Goal: Use online tool/utility: Use online tool/utility

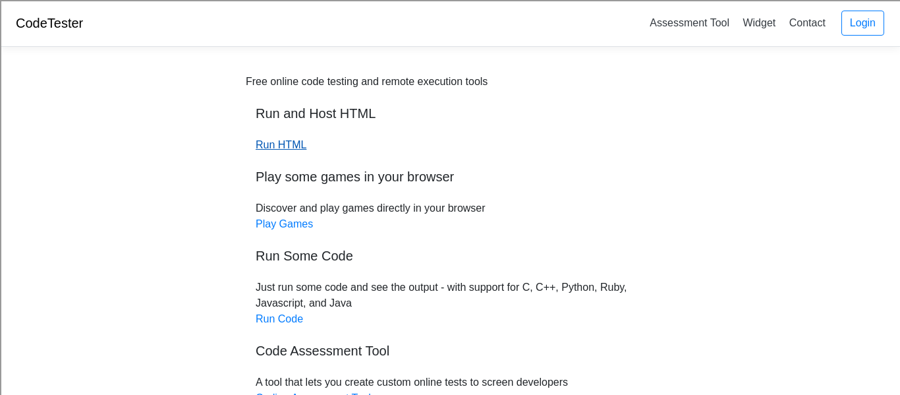
click at [282, 145] on link "Run HTML" at bounding box center [281, 144] width 51 height 11
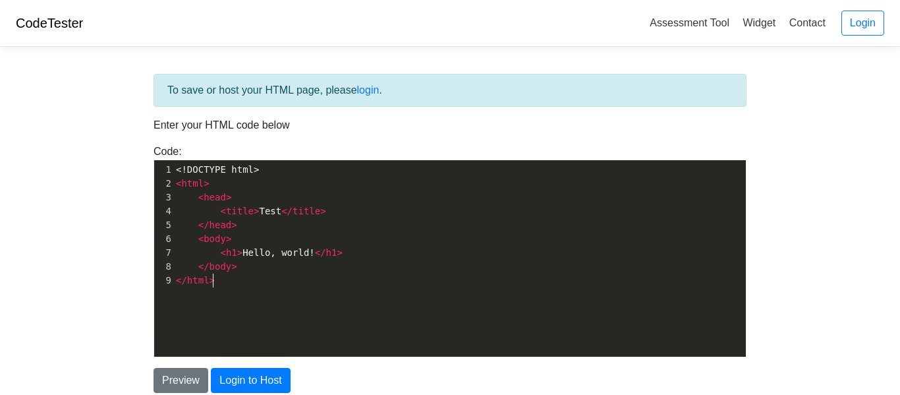
scroll to position [5, 0]
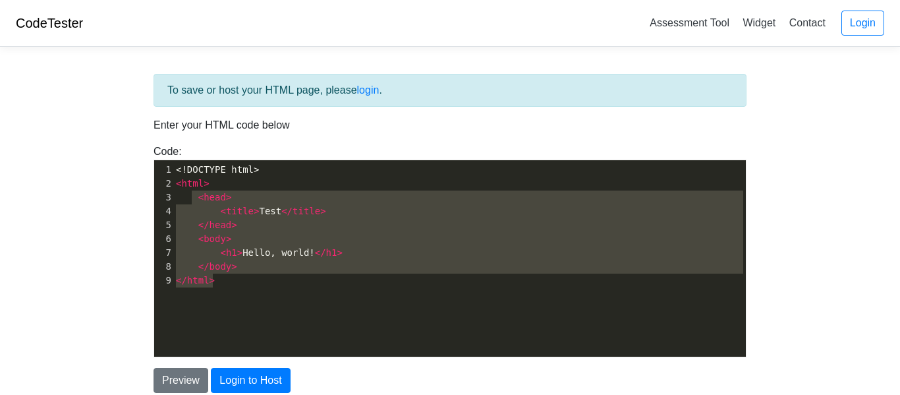
type textarea "<!DOCTYPE html> <html> <head> <title>Test</title> </head> <body> <h1>Hello, wor…"
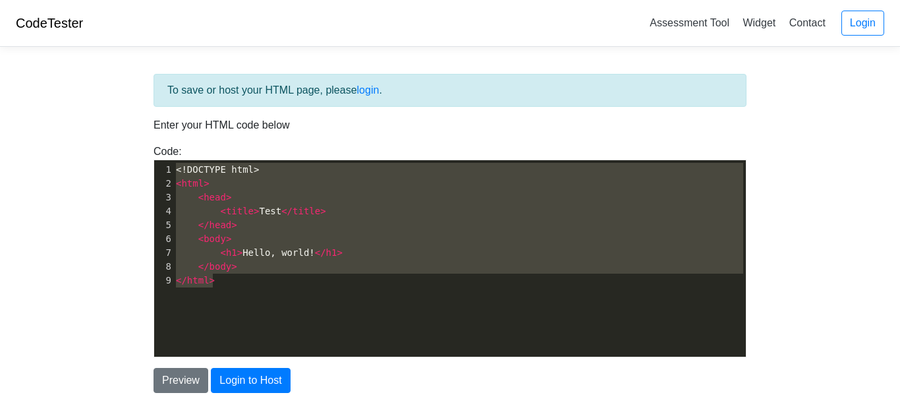
scroll to position [0, 0]
drag, startPoint x: 297, startPoint y: 291, endPoint x: 136, endPoint y: 122, distance: 233.4
click at [136, 122] on div "To save or host your HTML page, please login . Enter your HTML code below Code:…" at bounding box center [450, 265] width 632 height 417
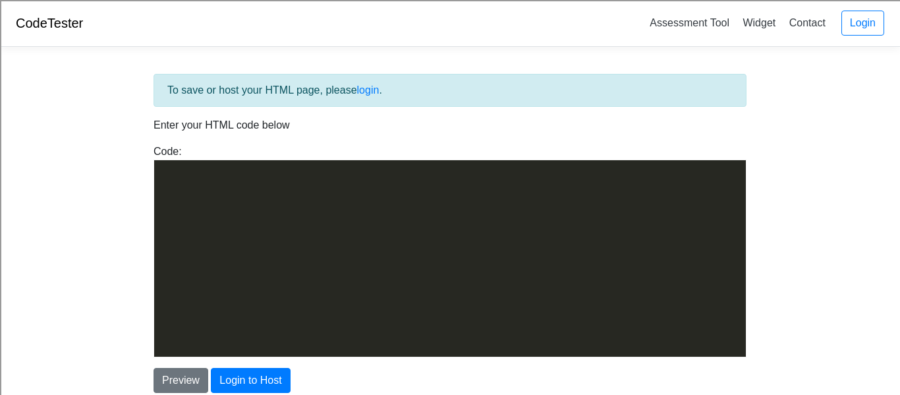
scroll to position [8578, 0]
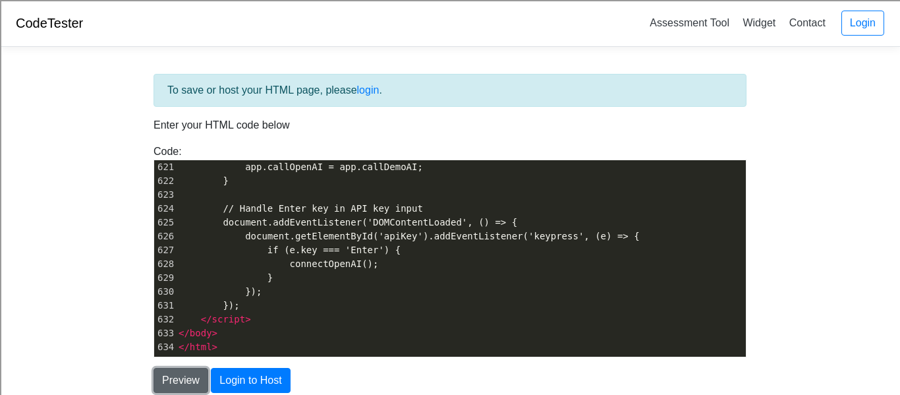
click at [189, 377] on button "Preview" at bounding box center [180, 380] width 55 height 25
click at [373, 277] on pre "}" at bounding box center [461, 278] width 570 height 14
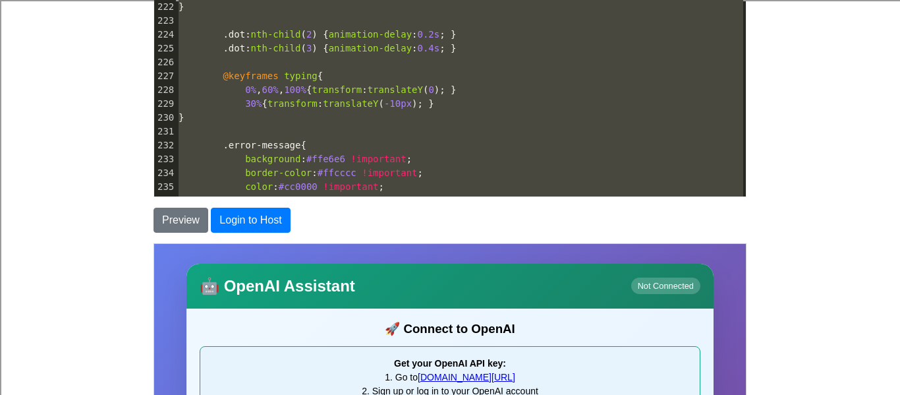
scroll to position [2727, 0]
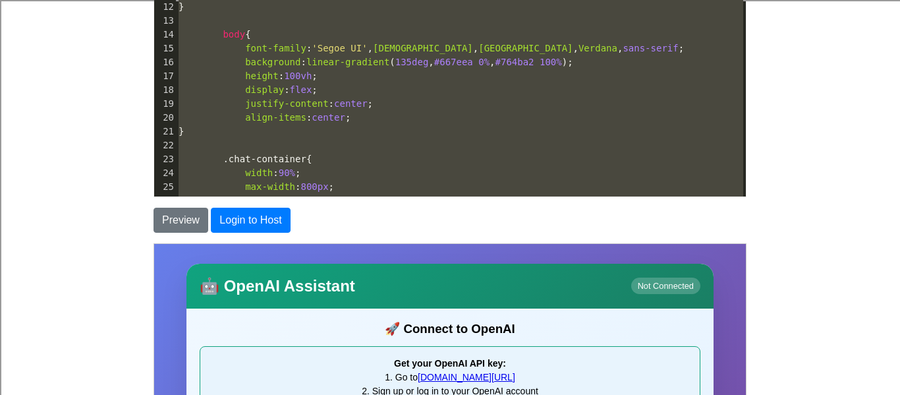
type textarea "<!DOCTYPE html> <html lang="en"> <head> <meta charset="UTF-8"> <meta name="view…"
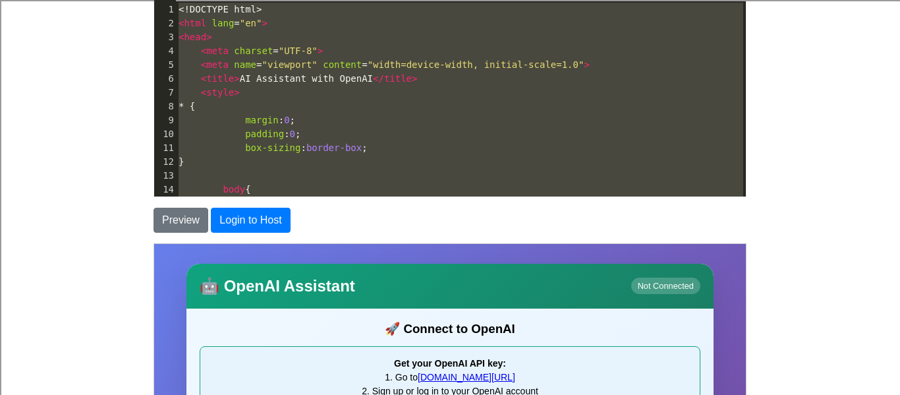
drag, startPoint x: 248, startPoint y: 70, endPoint x: 176, endPoint y: -73, distance: 160.2
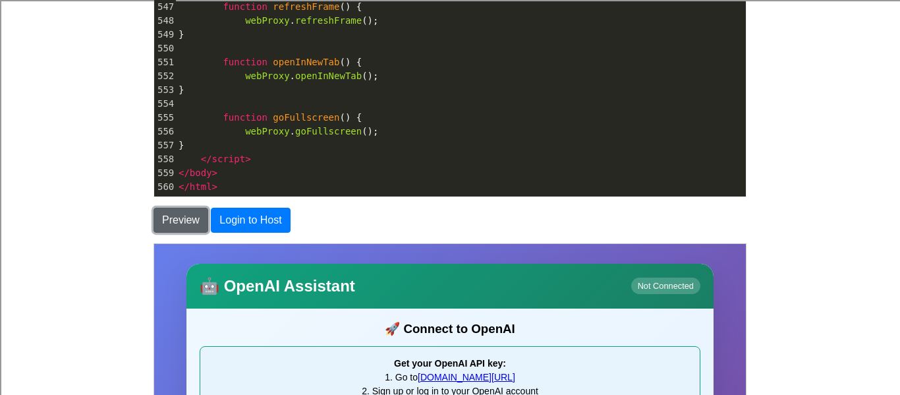
click at [177, 219] on button "Preview" at bounding box center [180, 219] width 55 height 25
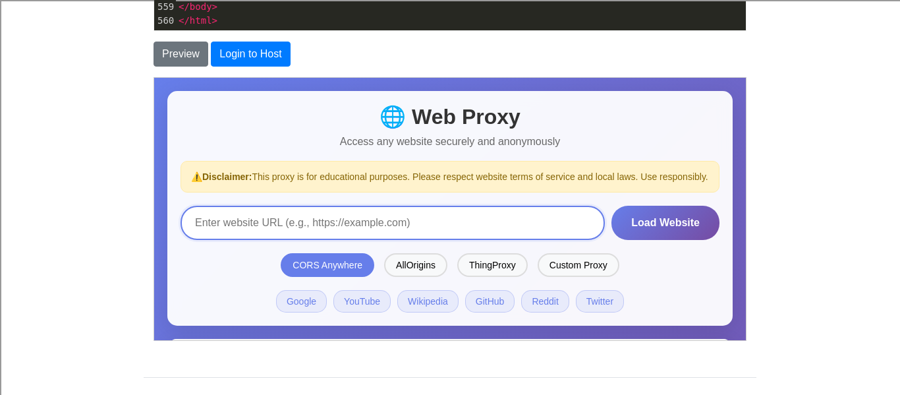
click at [268, 234] on input "url" at bounding box center [392, 222] width 424 height 34
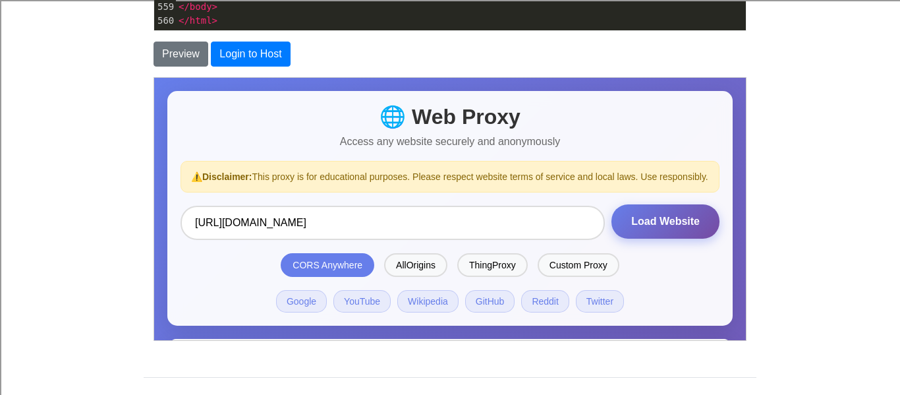
click at [659, 229] on button "Load Website" at bounding box center [665, 221] width 108 height 34
click at [301, 312] on link "Google" at bounding box center [300, 300] width 51 height 22
type input "[URL][DOMAIN_NAME]"
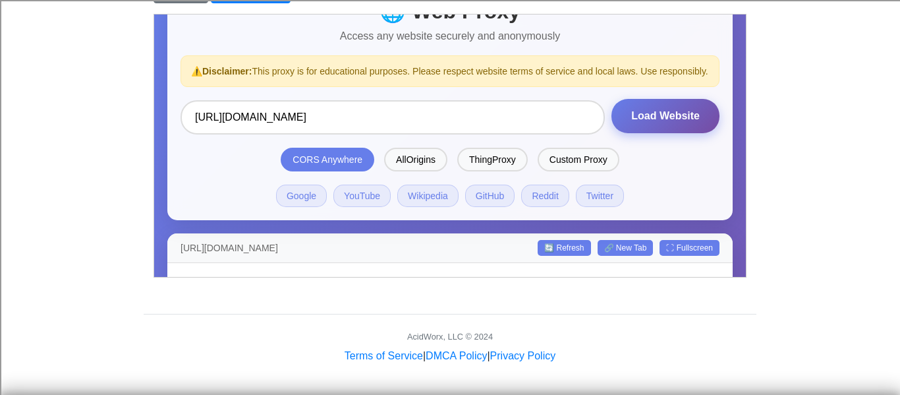
click at [656, 127] on button "Load Website" at bounding box center [665, 115] width 108 height 34
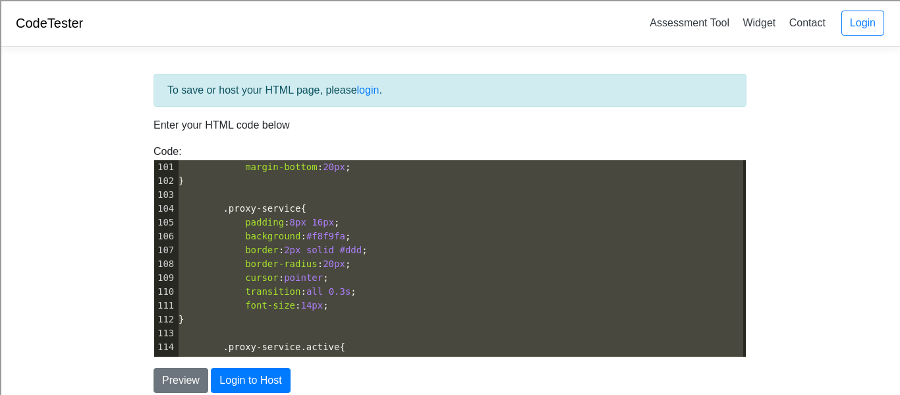
scroll to position [501, 0]
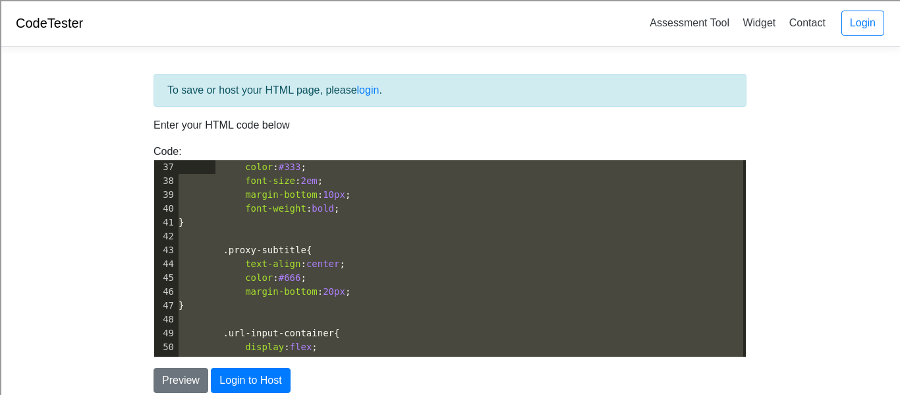
type textarea "<!DOCTYPE html> <html lang="en"> <head> <meta charset="UTF-8"> <meta name="view…"
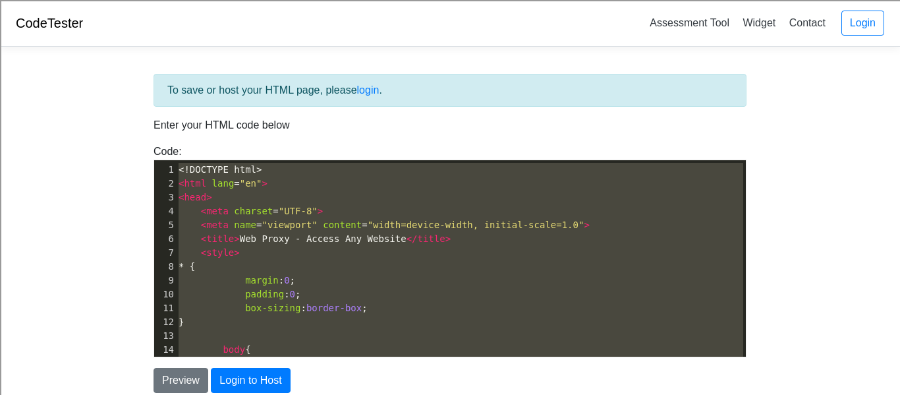
drag, startPoint x: 317, startPoint y: 347, endPoint x: 210, endPoint y: -53, distance: 414.6
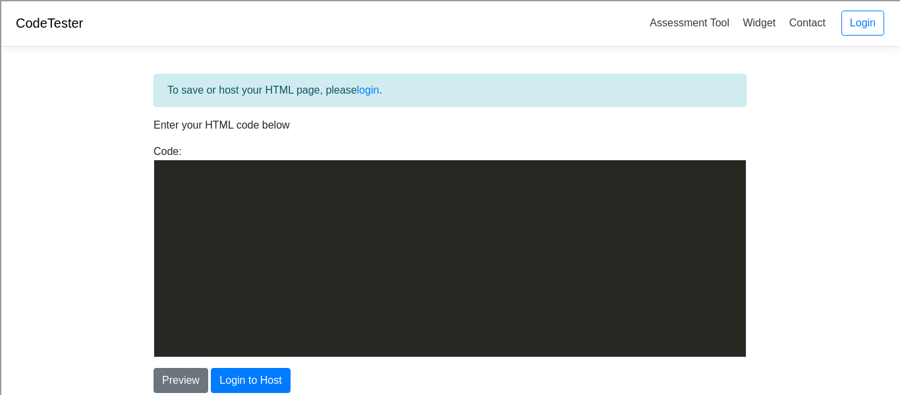
scroll to position [9131, 0]
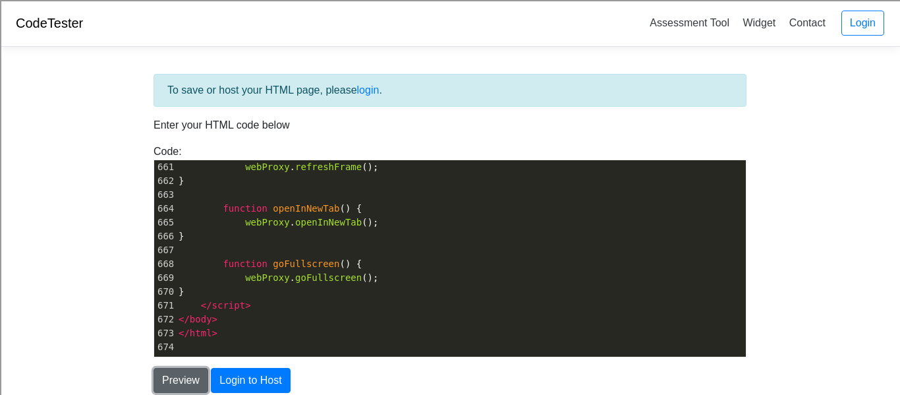
click at [177, 380] on button "Preview" at bounding box center [180, 380] width 55 height 25
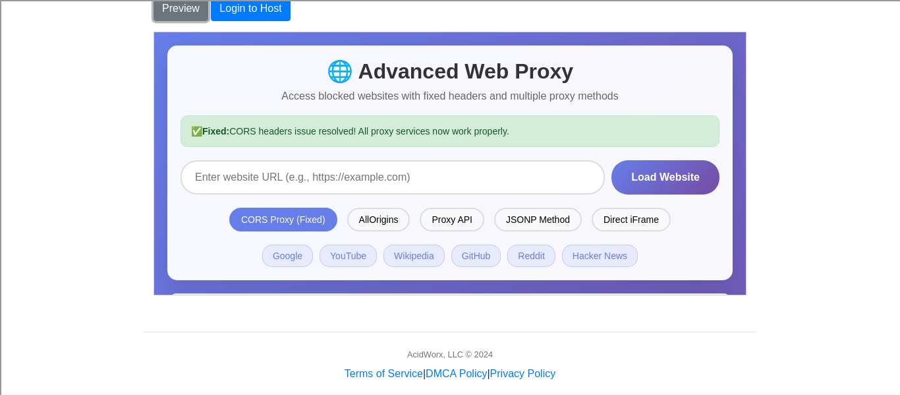
scroll to position [367, 0]
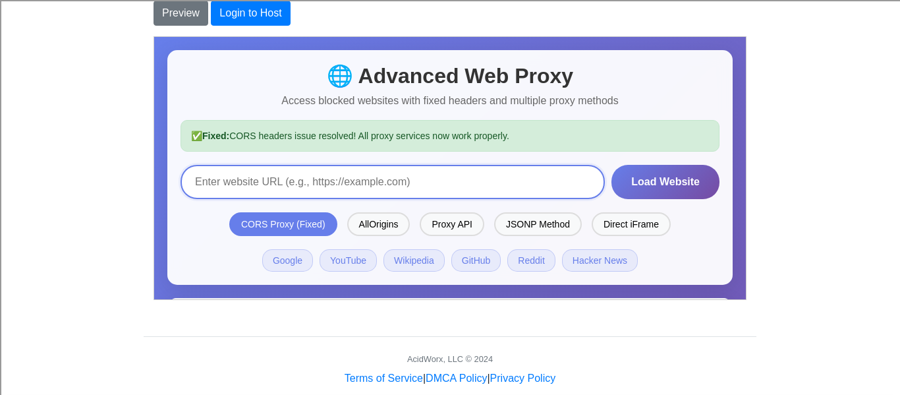
click at [393, 182] on input "url" at bounding box center [392, 181] width 424 height 34
type input "[DOMAIN_NAME]"
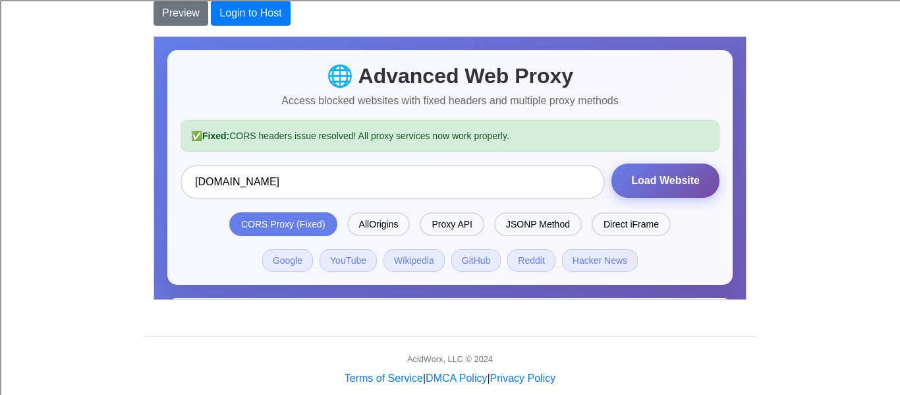
click at [684, 188] on button "Load Website" at bounding box center [665, 180] width 108 height 34
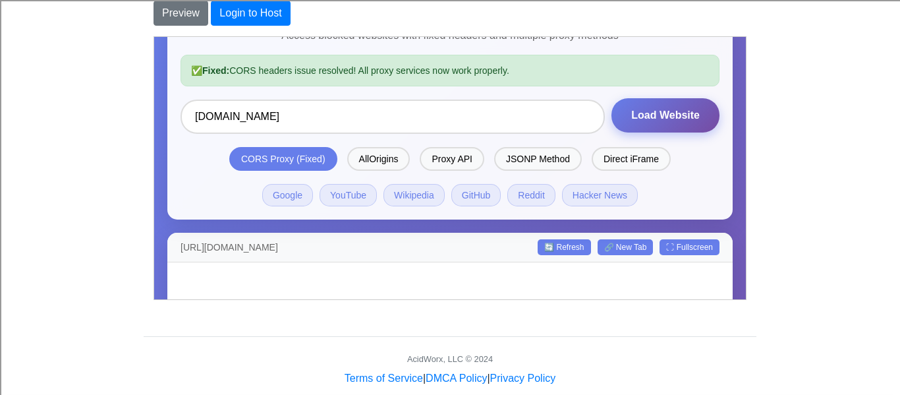
scroll to position [57, 0]
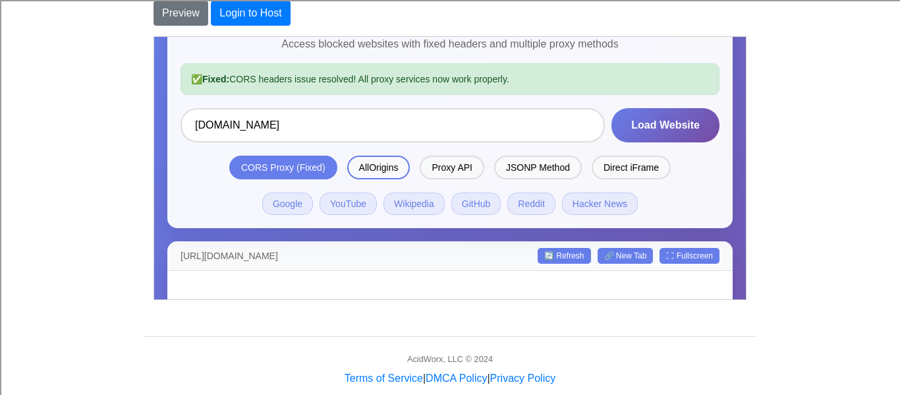
click at [384, 166] on div "AllOrigins" at bounding box center [377, 167] width 63 height 24
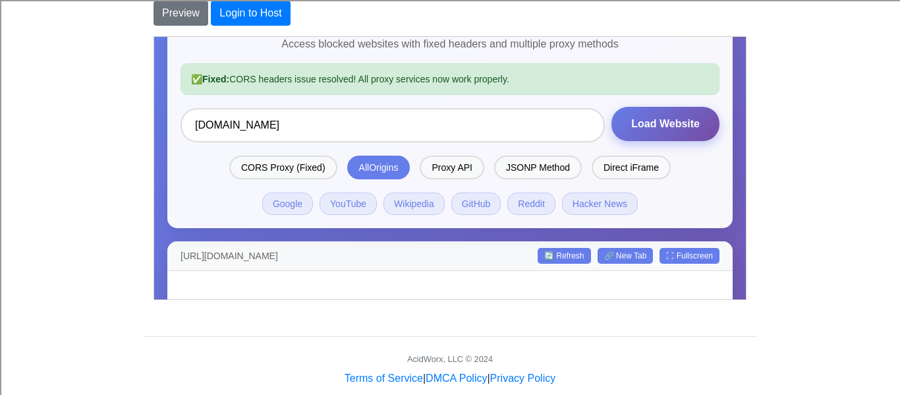
click at [658, 133] on button "Load Website" at bounding box center [665, 123] width 108 height 34
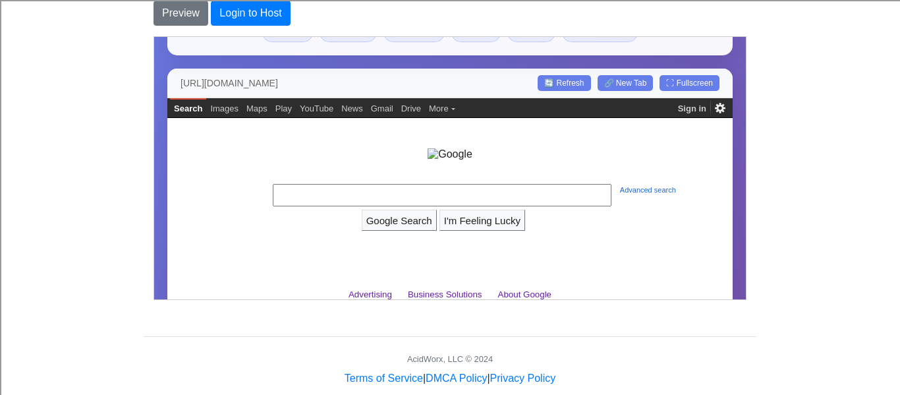
scroll to position [231, 0]
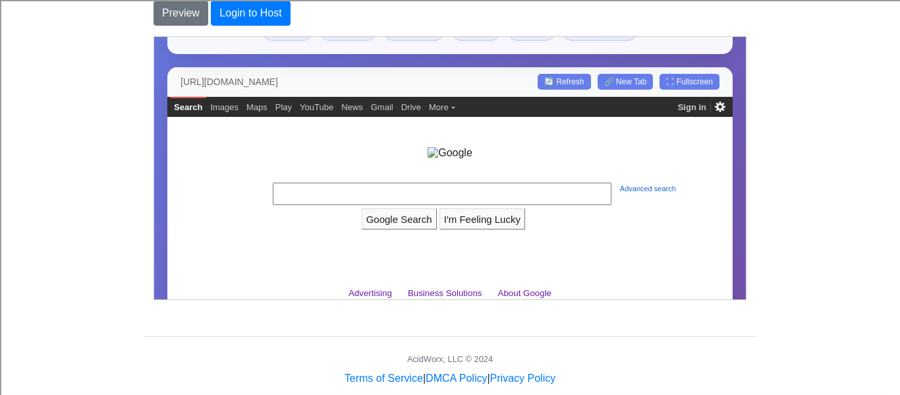
click at [323, 191] on input at bounding box center [442, 193] width 339 height 22
type input "hi"
click at [362, 209] on input "Google Search" at bounding box center [399, 219] width 74 height 20
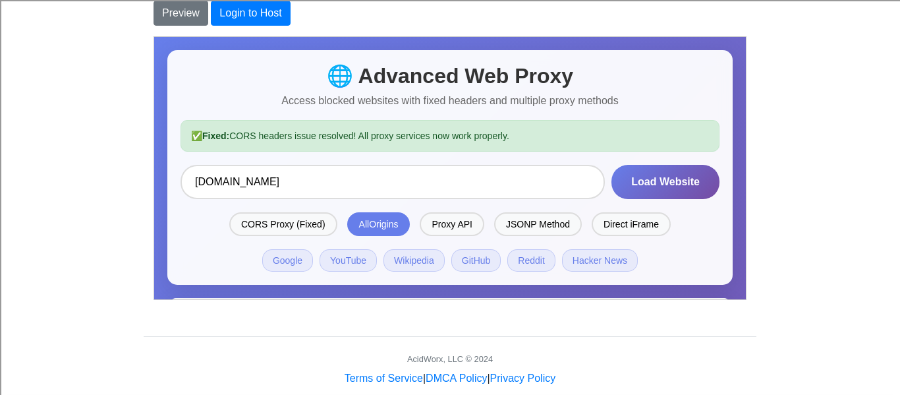
scroll to position [1, 0]
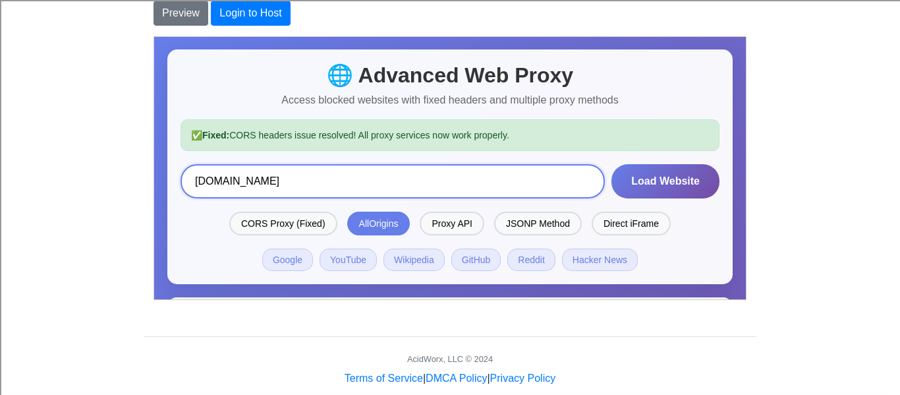
drag, startPoint x: 319, startPoint y: 194, endPoint x: -1, endPoint y: 160, distance: 321.9
click at [153, 160] on html "🌐 Advanced Web Proxy Access blocked websites with fixed headers and multiple pr…" at bounding box center [448, 385] width 591 height 699
type input "[DOMAIN_NAME]"
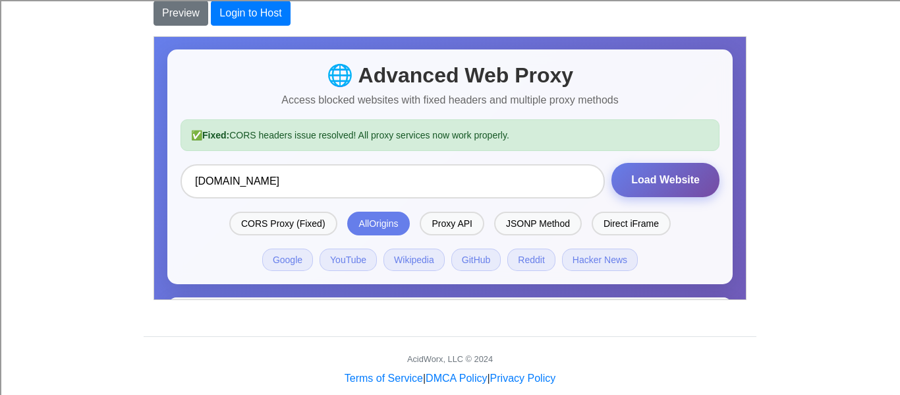
click at [643, 174] on button "Load Website" at bounding box center [665, 179] width 108 height 34
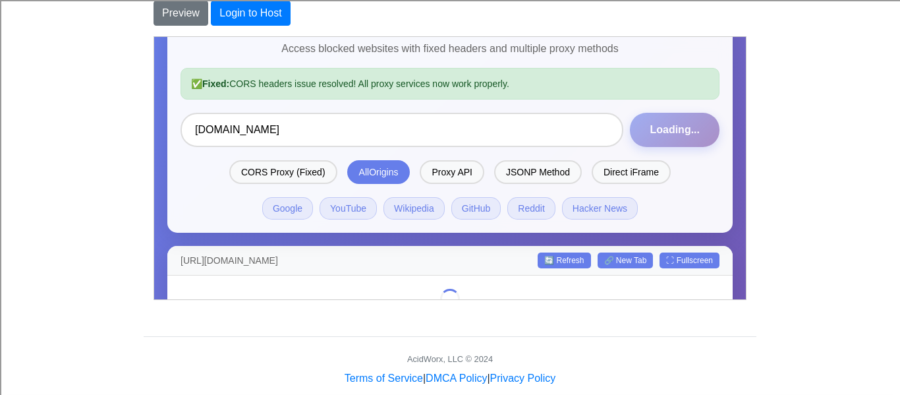
scroll to position [7, 0]
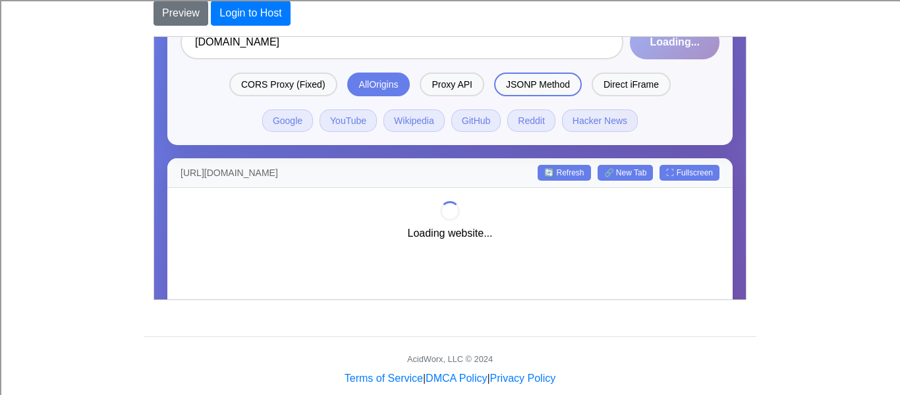
click at [526, 94] on div "JSONP Method" at bounding box center [537, 84] width 88 height 24
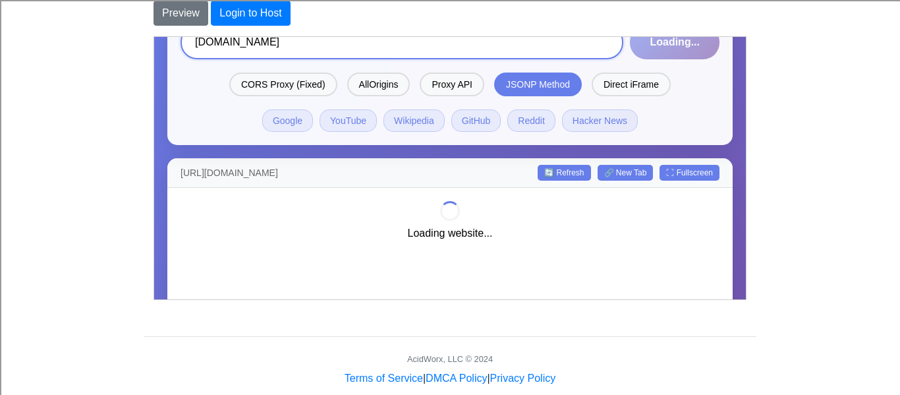
drag, startPoint x: 427, startPoint y: 47, endPoint x: 3, endPoint y: 59, distance: 424.3
click at [153, 59] on html "🌐 Advanced Web Proxy Access blocked websites with fixed headers and multiple pr…" at bounding box center [448, 231] width 591 height 669
type input "[DOMAIN_NAME]"
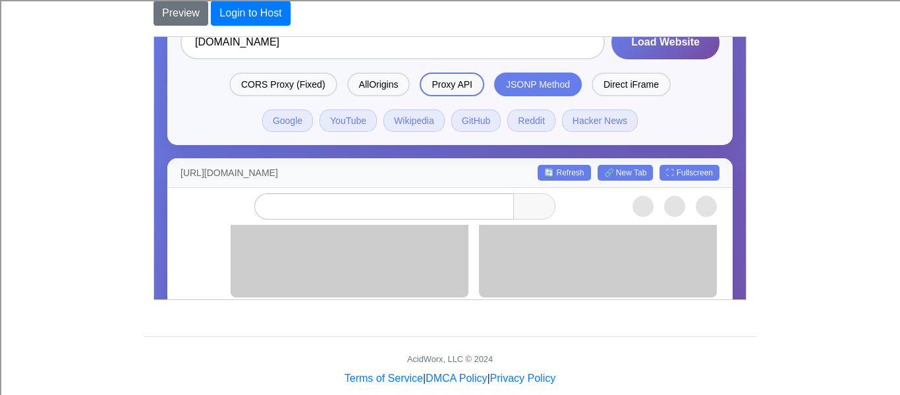
click at [433, 86] on div "Proxy API" at bounding box center [451, 84] width 64 height 24
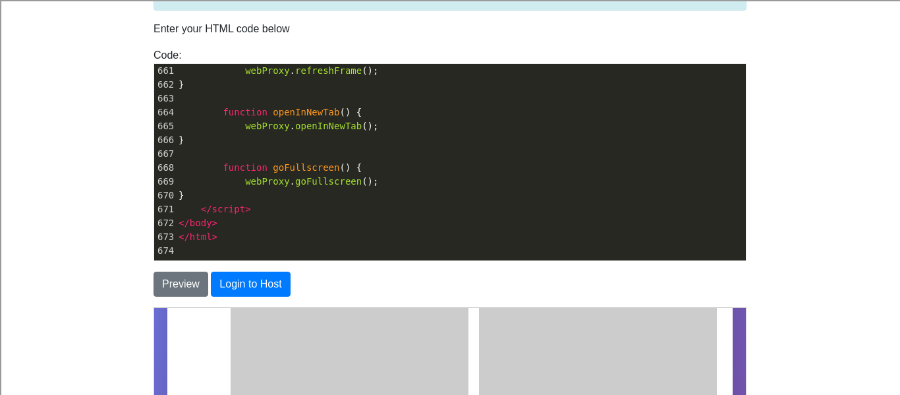
scroll to position [0, 0]
click at [591, 232] on pre "</ html >" at bounding box center [461, 237] width 570 height 14
click at [845, 163] on body "CodeTester Assessment Tool Widget Contact Login To save or host your HTML page,…" at bounding box center [450, 348] width 900 height 888
click at [825, 153] on body "CodeTester Assessment Tool Widget Contact Login To save or host your HTML page,…" at bounding box center [450, 348] width 900 height 888
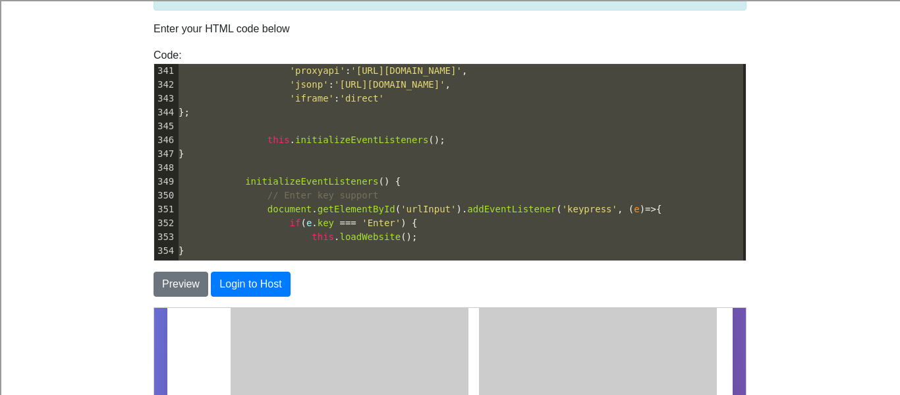
scroll to position [4484, 0]
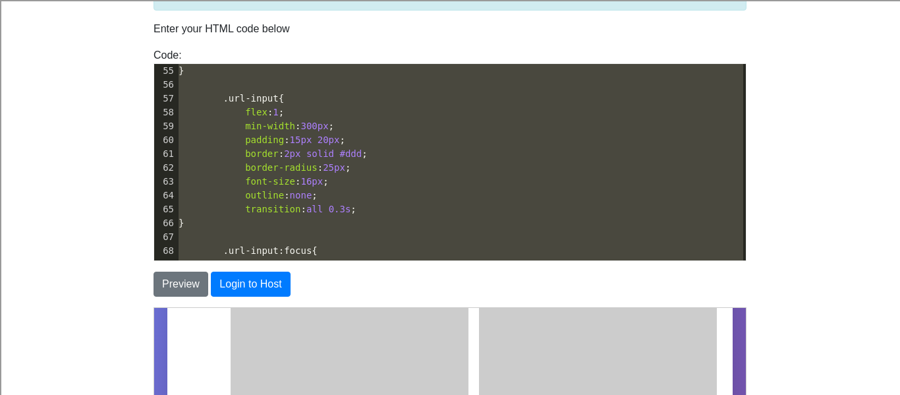
type textarea "<!DOCTYPE html> <html lang="en"> <head> <meta charset="UTF-8"> <meta name="view…"
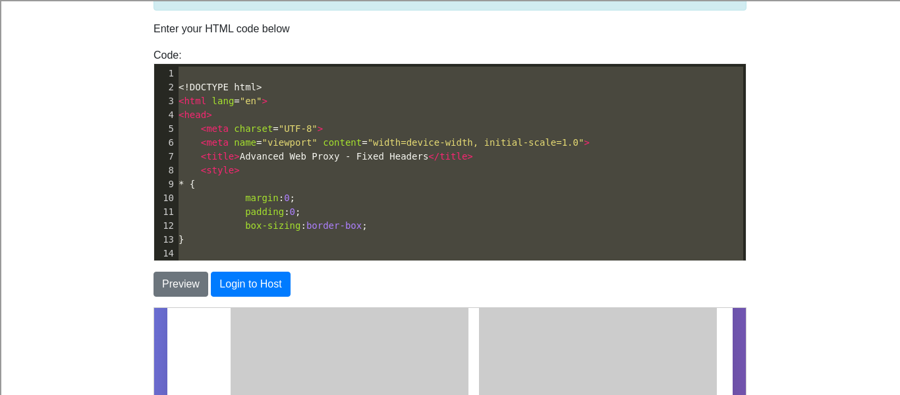
drag, startPoint x: 224, startPoint y: 235, endPoint x: 174, endPoint y: -35, distance: 274.6
click at [72, 182] on body "CodeTester Assessment Tool Widget Contact Login To save or host your HTML page,…" at bounding box center [450, 348] width 900 height 888
click at [273, 215] on span "padding" at bounding box center [264, 211] width 39 height 11
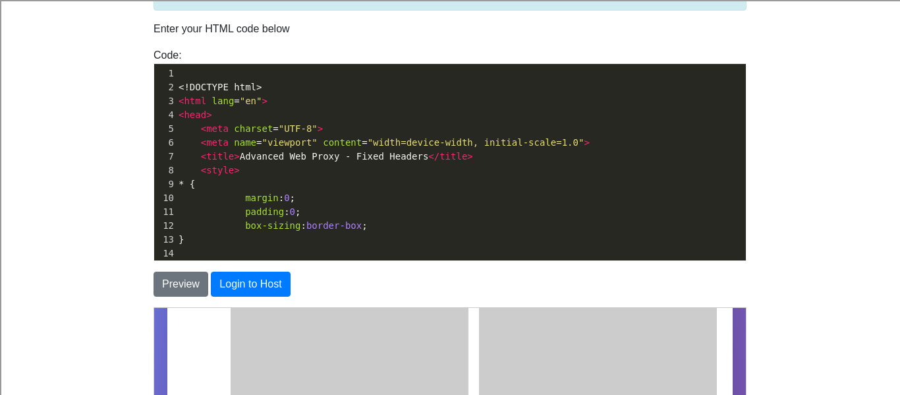
type textarea "<!DOCTYPE html> <html lang="en"> <head> <meta charset="UTF-8"> <meta name="view…"
